Goal: Find specific page/section: Find specific page/section

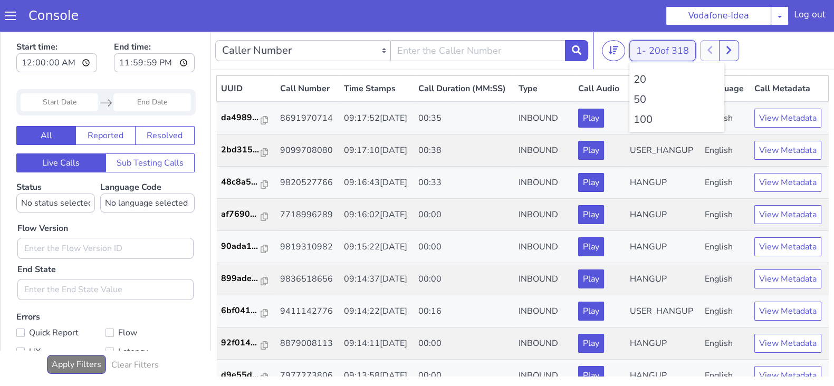
click at [642, 51] on button "1 - 20 of 318" at bounding box center [662, 50] width 66 height 21
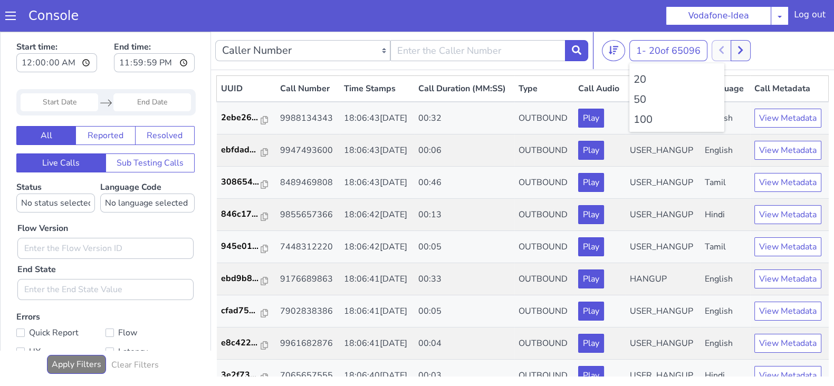
click at [643, 119] on li "100" at bounding box center [677, 120] width 87 height 16
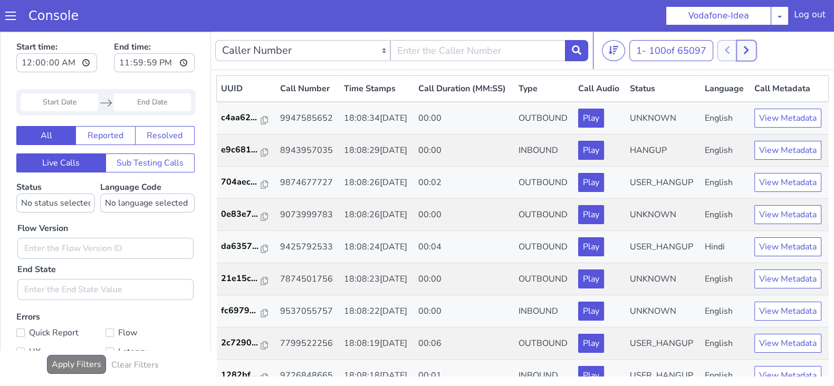
click at [748, 46] on icon at bounding box center [746, 49] width 6 height 9
click at [756, 49] on button at bounding box center [758, 50] width 20 height 21
click at [767, 52] on button at bounding box center [758, 50] width 20 height 21
click at [756, 48] on button at bounding box center [758, 50] width 20 height 21
click at [736, 53] on button at bounding box center [739, 50] width 20 height 21
